Goal: Task Accomplishment & Management: Use online tool/utility

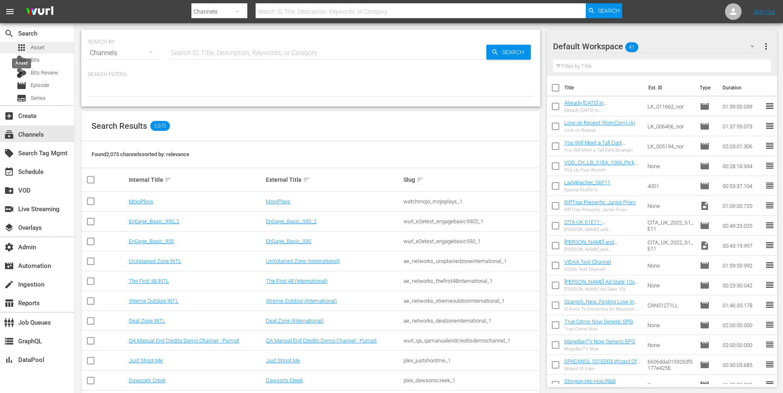
click at [27, 48] on div "apps Asset" at bounding box center [31, 48] width 28 height 12
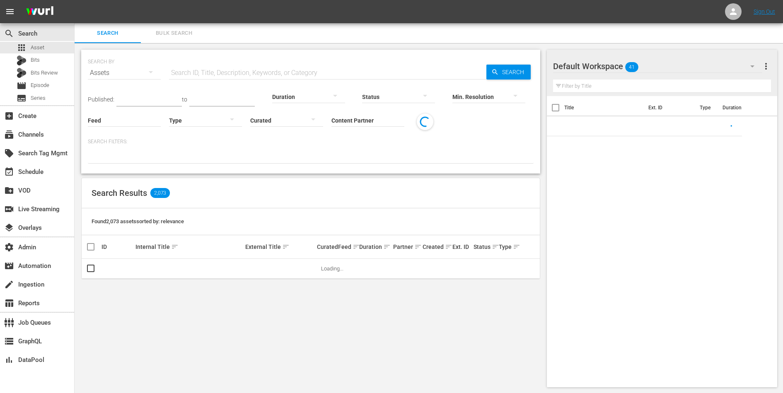
click at [195, 69] on input "text" at bounding box center [327, 73] width 317 height 20
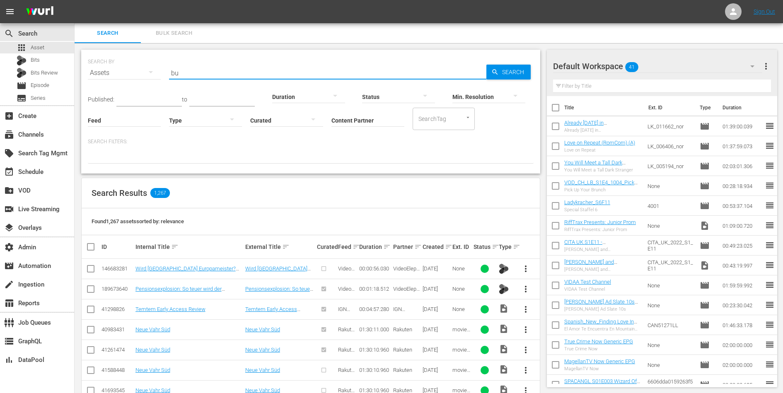
type input "b"
click at [340, 124] on input "Content Partner" at bounding box center [368, 121] width 73 height 30
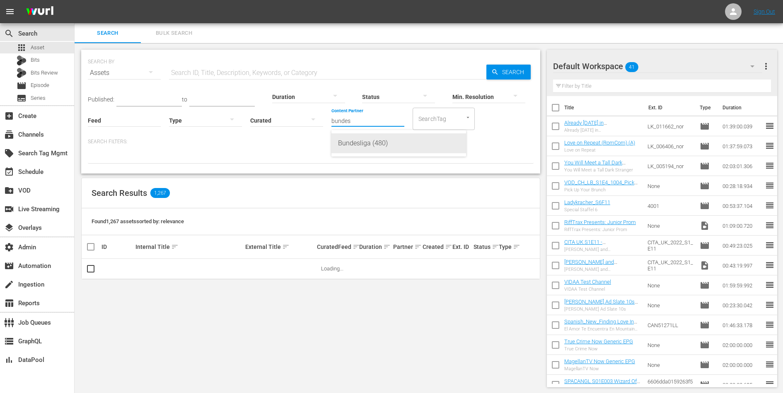
click at [354, 147] on div "Bundesliga (480)" at bounding box center [398, 143] width 121 height 20
type input "Bundesliga (480)"
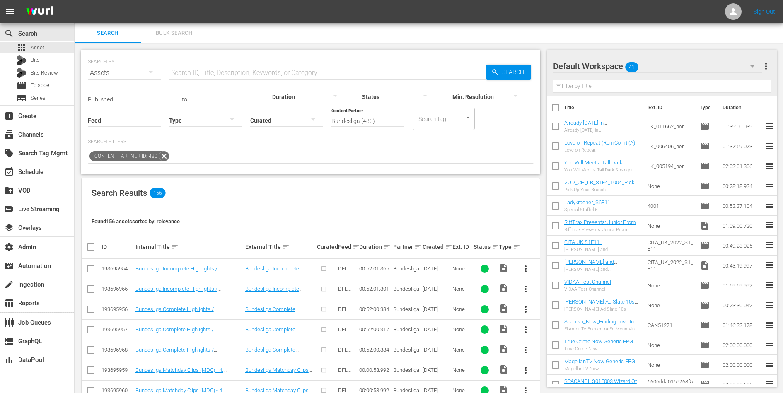
click at [205, 120] on div at bounding box center [205, 120] width 73 height 23
click at [202, 131] on div "Ad" at bounding box center [205, 132] width 73 height 13
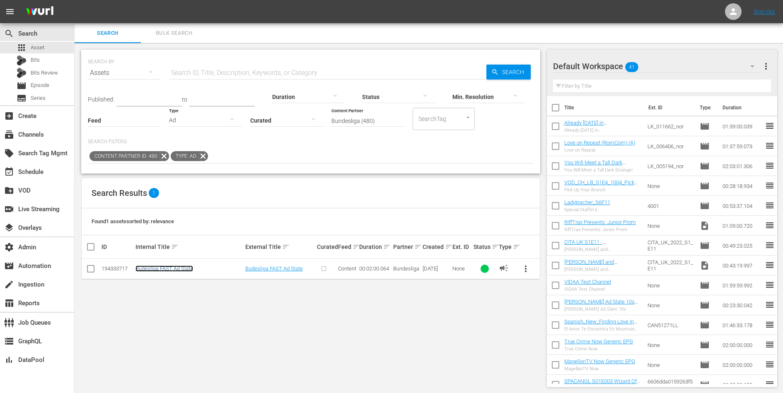
click at [160, 268] on link "Budesliga FAST Ad Slate" at bounding box center [165, 269] width 58 height 6
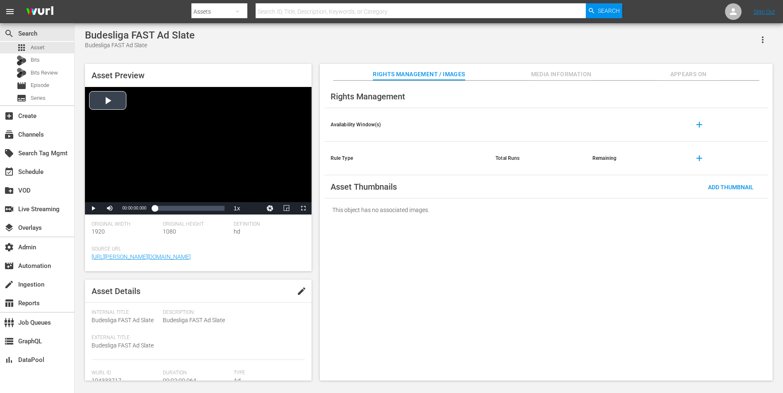
click at [162, 107] on div "Video Player" at bounding box center [198, 144] width 227 height 115
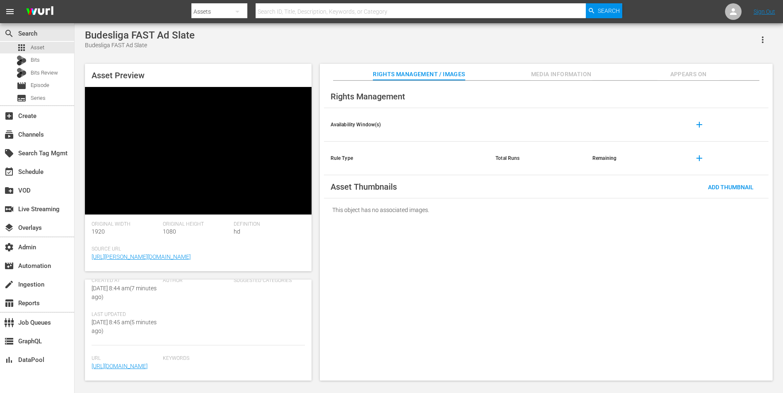
scroll to position [187, 0]
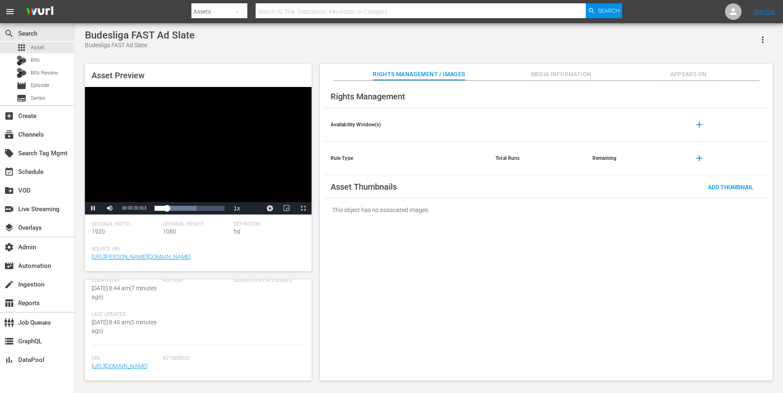
click at [539, 78] on span "Media Information" at bounding box center [561, 74] width 62 height 10
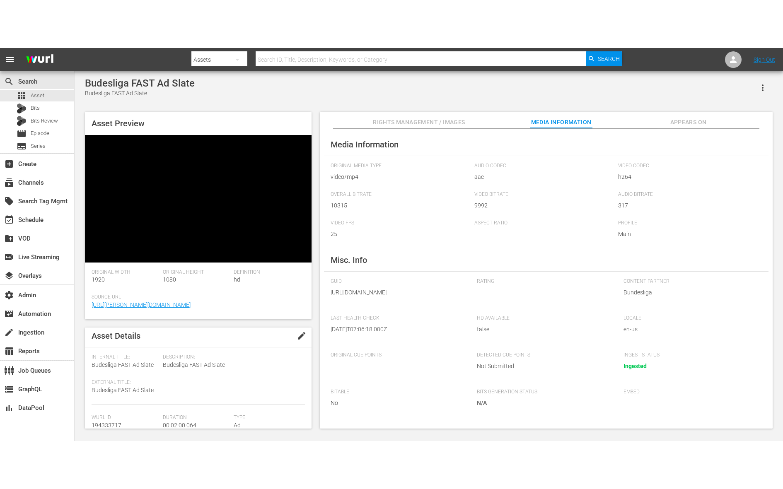
scroll to position [0, 0]
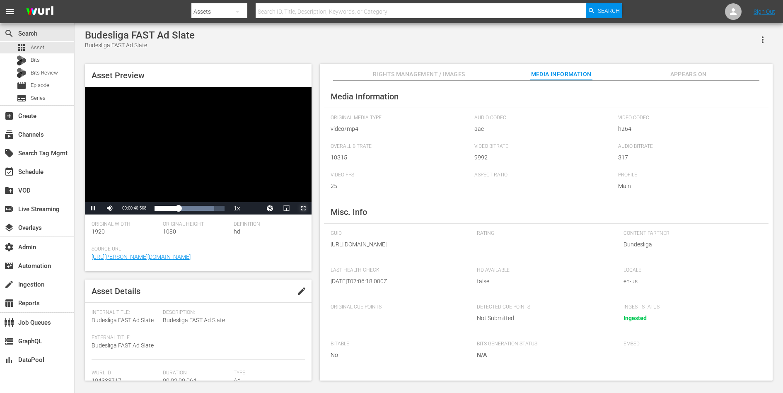
click at [303, 208] on span "Video Player" at bounding box center [303, 208] width 0 height 0
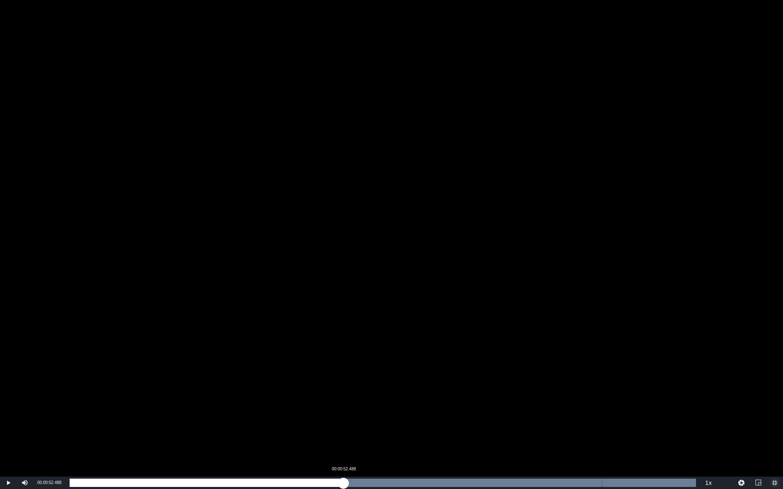
click at [343, 393] on div "Loaded : 100.00% 00:00:52.488 00:00:58.934" at bounding box center [383, 483] width 627 height 8
click at [592, 393] on div "Loaded : 100.00% 00:01:40.132 00:01:44.666" at bounding box center [383, 483] width 627 height 8
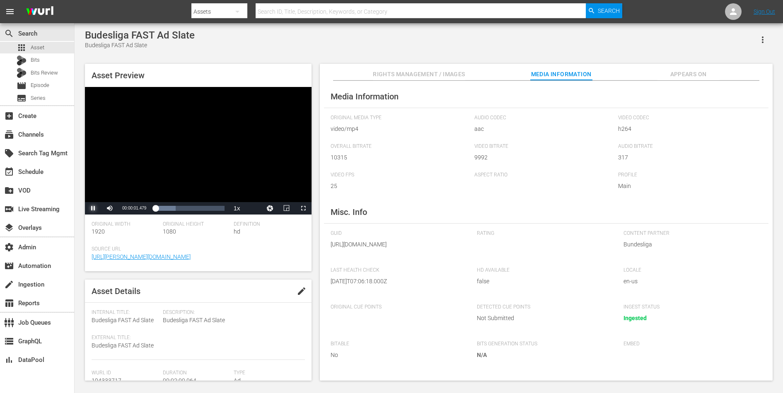
click at [93, 208] on span "Video Player" at bounding box center [93, 208] width 0 height 0
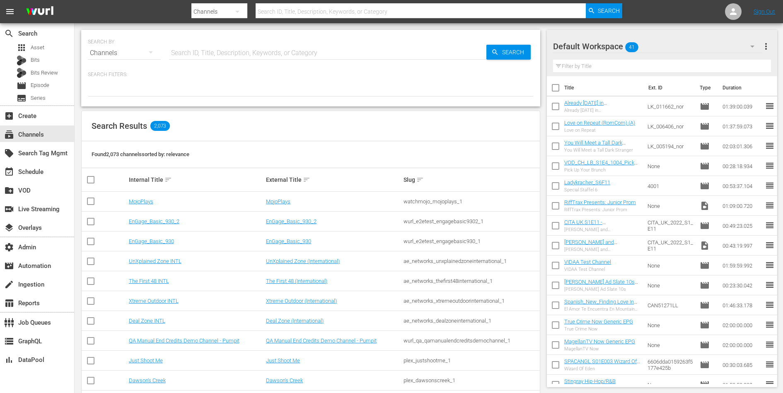
click at [179, 94] on div at bounding box center [311, 89] width 446 height 14
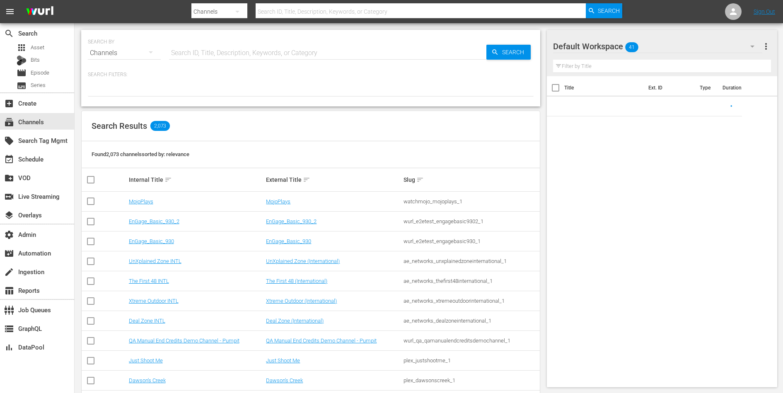
click at [306, 50] on input "text" at bounding box center [327, 53] width 317 height 20
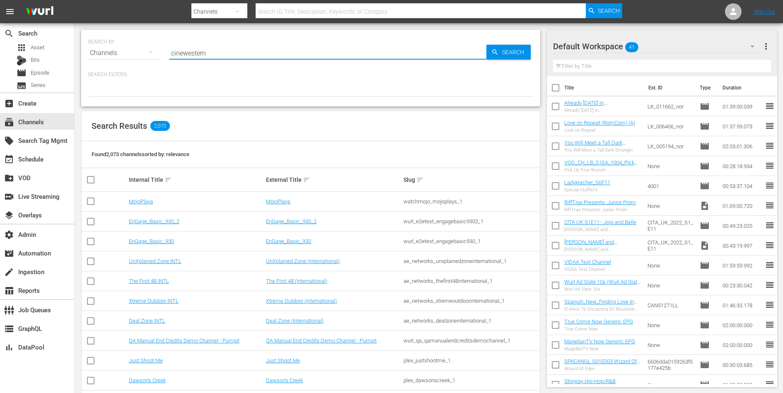
type input "cinewestern"
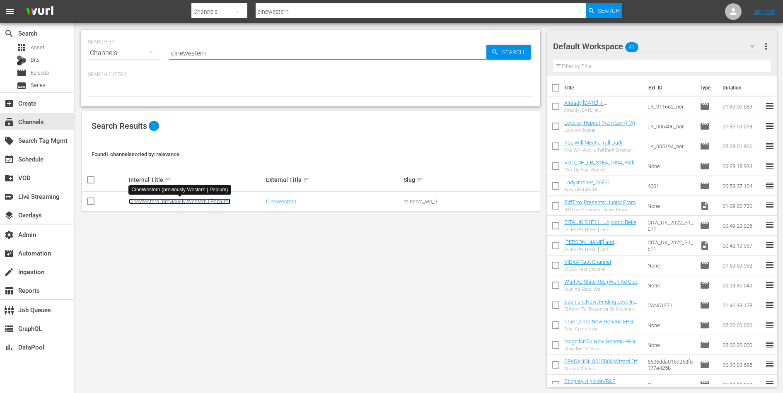
click at [205, 200] on link "CineWestern (previously Western | Peplum)" at bounding box center [180, 202] width 102 height 6
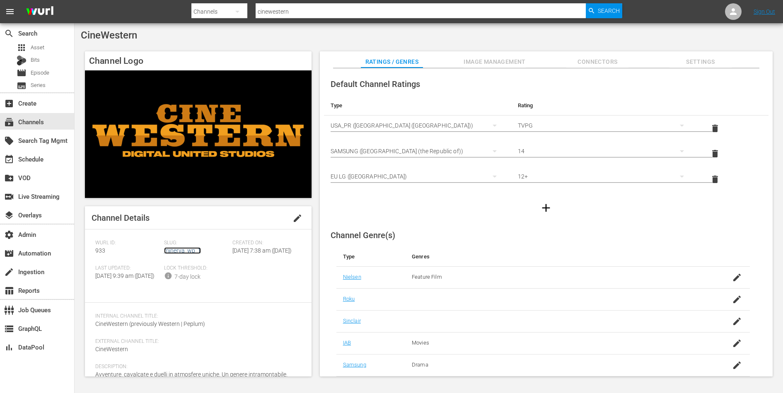
click at [179, 250] on link "minerva_wp_1" at bounding box center [182, 250] width 37 height 7
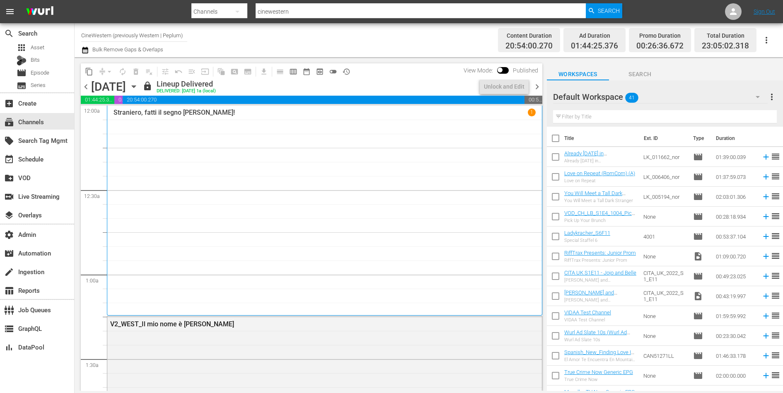
click at [175, 235] on div "Straniero, fatti il segno della croce! 1" at bounding box center [325, 211] width 422 height 204
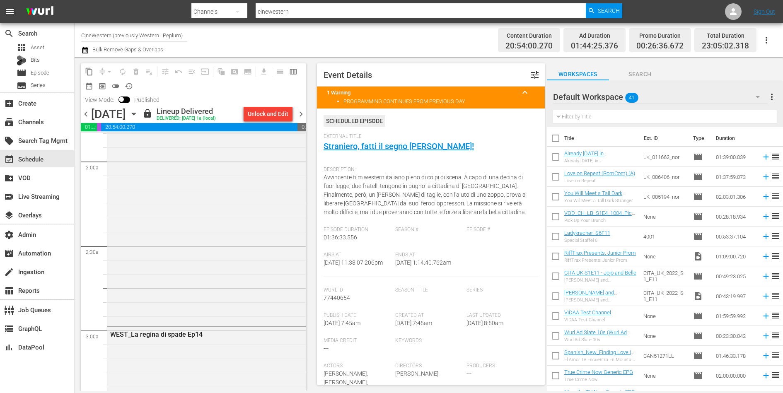
scroll to position [460, 0]
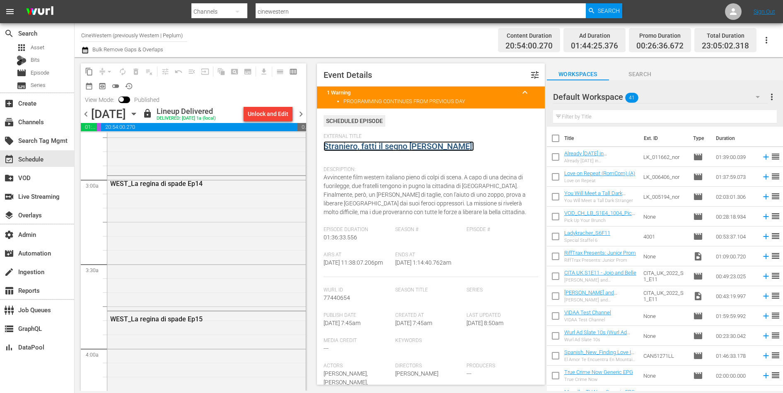
click at [370, 143] on link "Straniero, fatti il segno della croce!" at bounding box center [399, 146] width 150 height 10
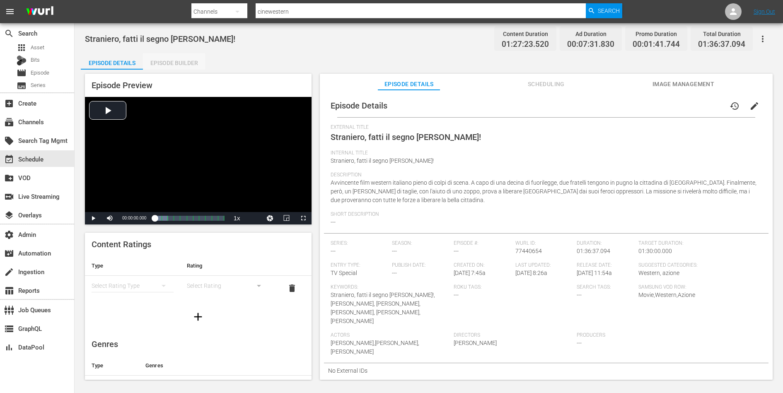
click at [179, 59] on div "Episode Builder" at bounding box center [174, 63] width 62 height 20
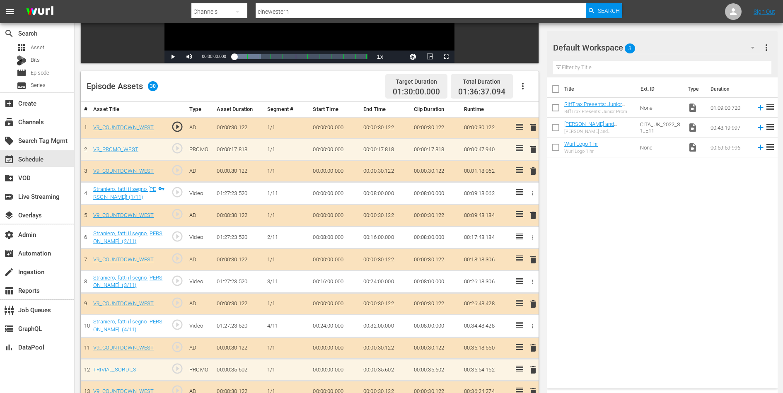
scroll to position [194, 0]
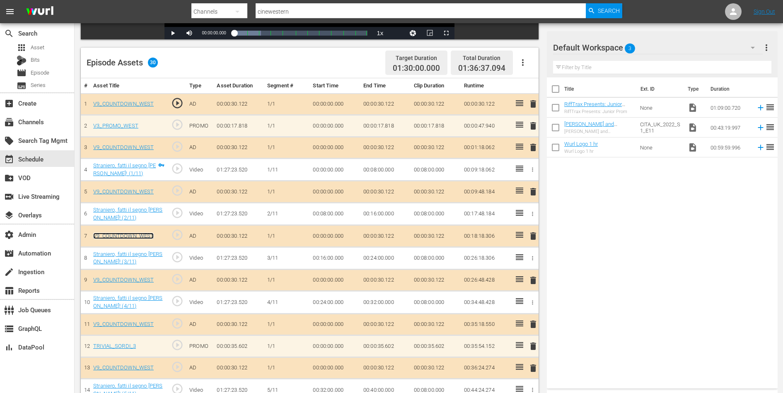
click at [129, 235] on link "V9_COUNTDOWN_WEST" at bounding box center [123, 236] width 61 height 6
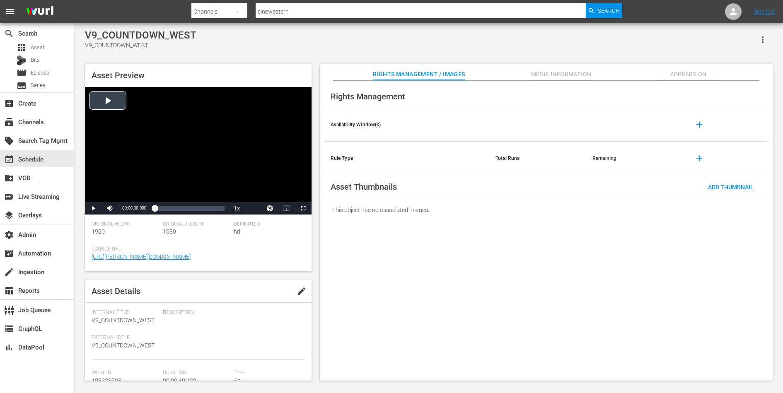
click at [176, 129] on div "Video Player" at bounding box center [198, 144] width 227 height 115
